Goal: Find contact information: Find contact information

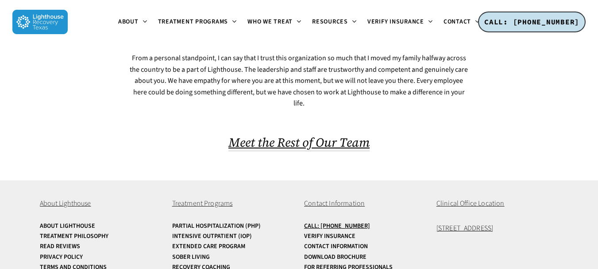
scroll to position [650, 0]
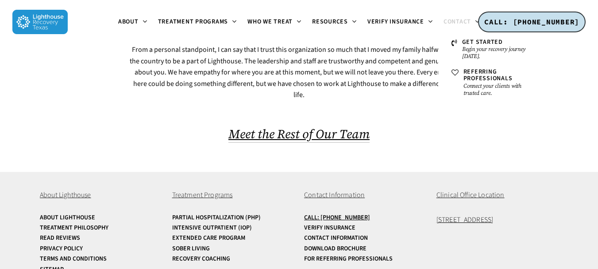
click at [463, 21] on span "Contact" at bounding box center [457, 21] width 27 height 9
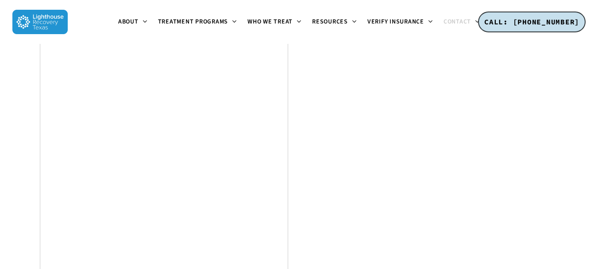
scroll to position [1241, 0]
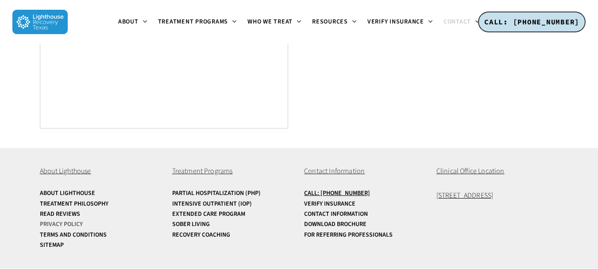
click at [65, 224] on link "Privacy Policy" at bounding box center [101, 224] width 122 height 7
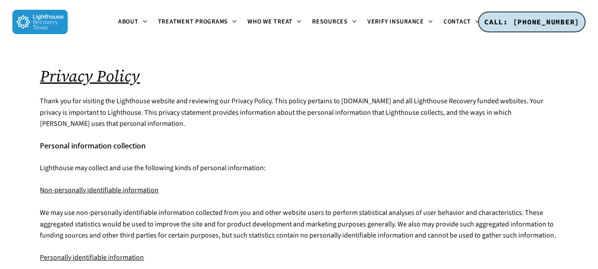
scroll to position [717, 0]
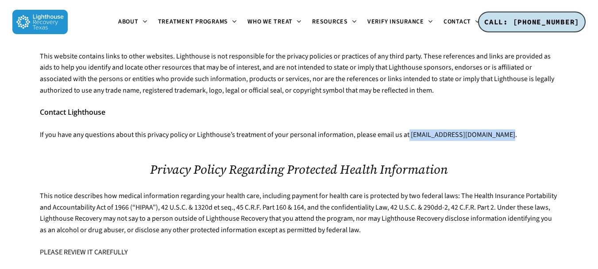
drag, startPoint x: 497, startPoint y: 134, endPoint x: 407, endPoint y: 133, distance: 89.9
click at [407, 133] on p "If you have any questions about this privacy policy or Lighthouse’s treatment o…" at bounding box center [299, 135] width 518 height 12
copy p "[EMAIL_ADDRESS][DOMAIN_NAME]"
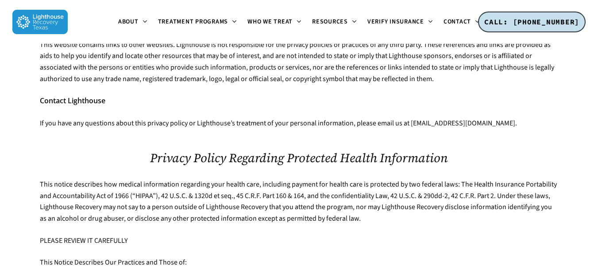
scroll to position [0, 0]
